Goal: Task Accomplishment & Management: Complete application form

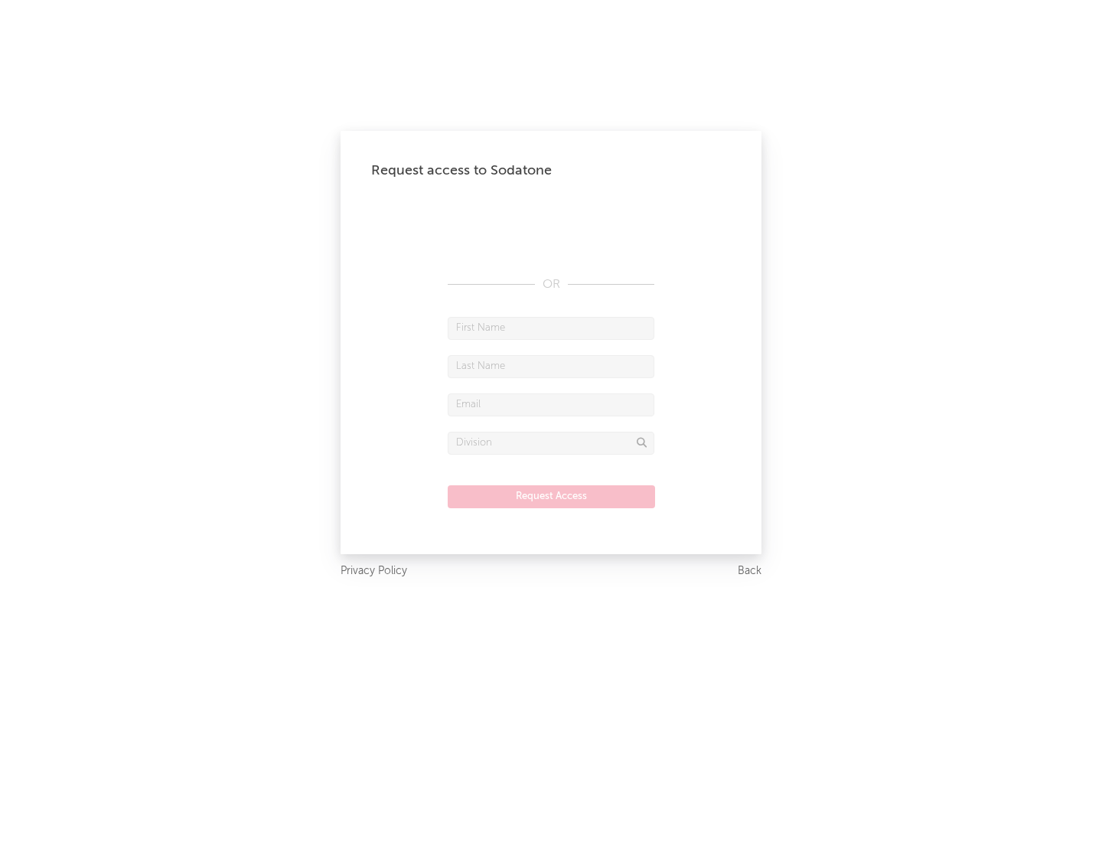
click at [551, 327] on input "text" at bounding box center [551, 328] width 207 height 23
type input "[PERSON_NAME]"
click at [551, 366] on input "text" at bounding box center [551, 366] width 207 height 23
type input "[PERSON_NAME]"
click at [551, 404] on input "text" at bounding box center [551, 404] width 207 height 23
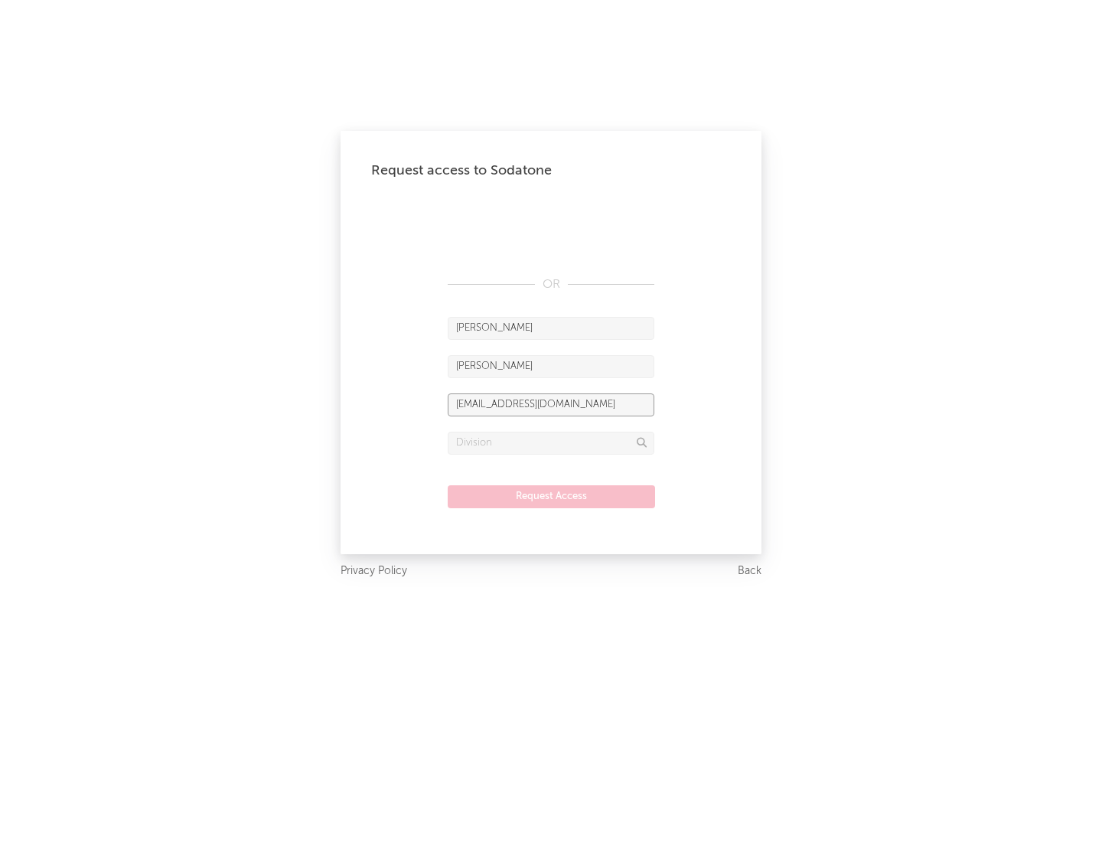
type input "[EMAIL_ADDRESS][DOMAIN_NAME]"
click at [551, 442] on input "text" at bounding box center [551, 443] width 207 height 23
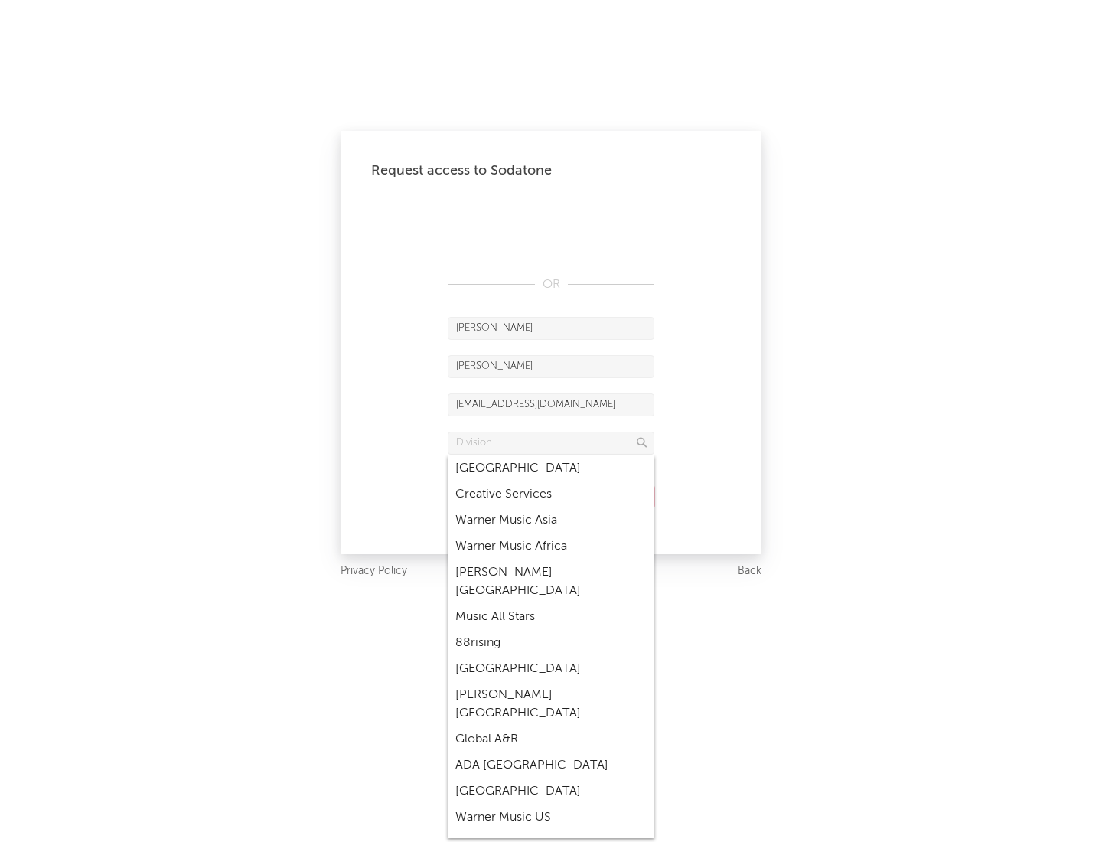
click at [551, 604] on div "Music All Stars" at bounding box center [551, 617] width 207 height 26
type input "Music All Stars"
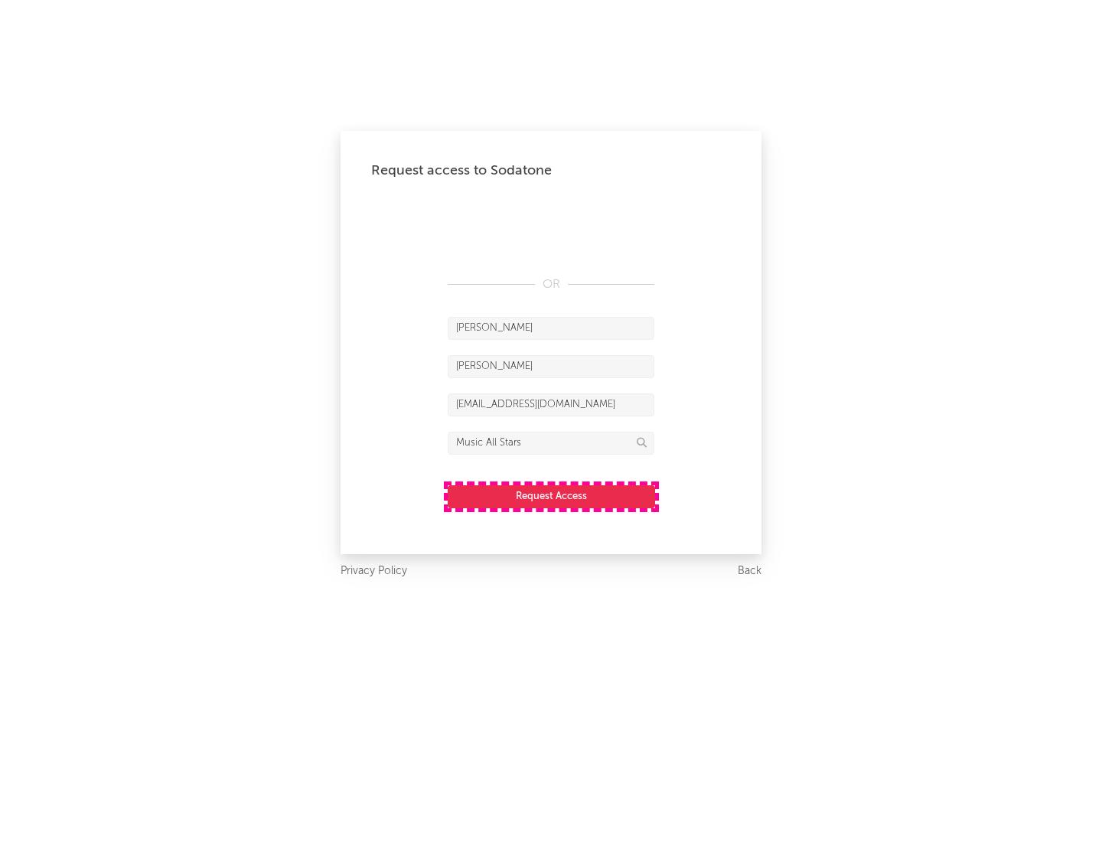
click at [551, 496] on button "Request Access" at bounding box center [551, 496] width 207 height 23
